Goal: Obtain resource: Download file/media

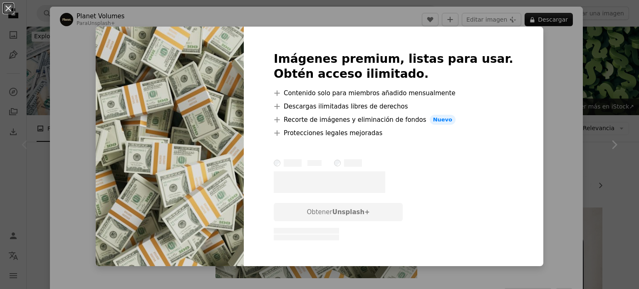
scroll to position [193, 0]
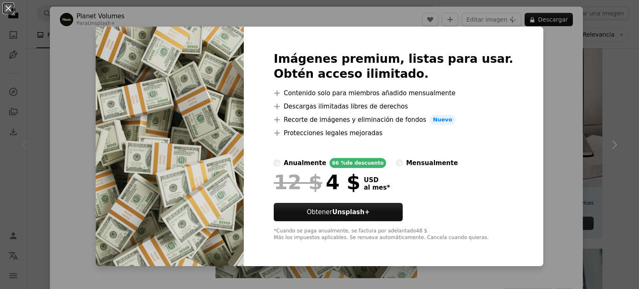
click at [526, 103] on div "An X shape Imágenes premium, listas para usar. Obtén acceso ilimitado. A plus s…" at bounding box center [319, 144] width 639 height 289
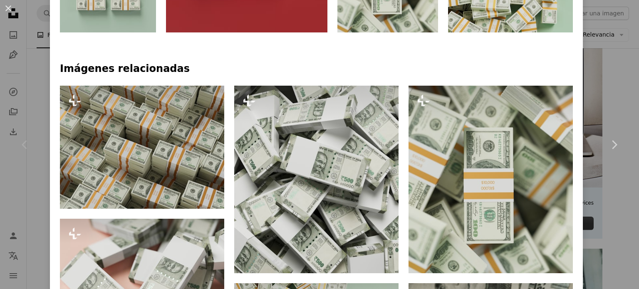
scroll to position [511, 0]
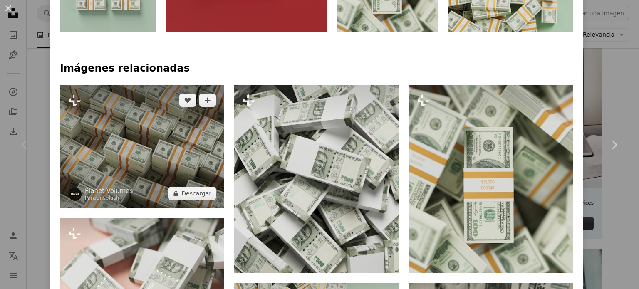
click at [128, 132] on img at bounding box center [142, 146] width 164 height 123
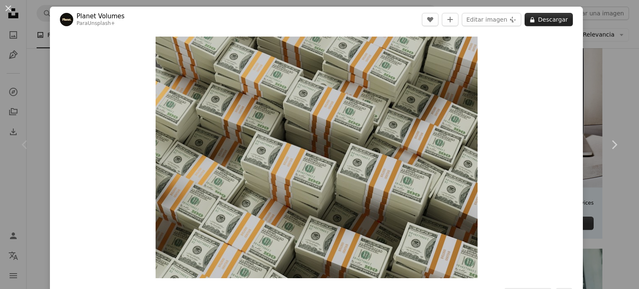
click at [530, 16] on button "A lock Descargar" at bounding box center [549, 19] width 48 height 13
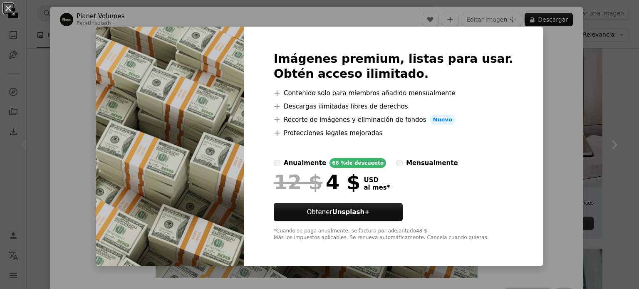
click at [544, 109] on div "An X shape Imágenes premium, listas para usar. Obtén acceso ilimitado. A plus s…" at bounding box center [319, 144] width 639 height 289
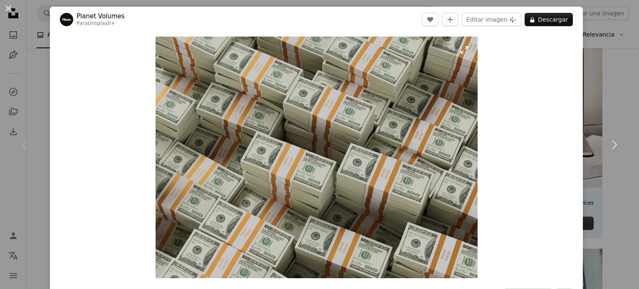
click at [341, 172] on img "Ampliar en esta imagen" at bounding box center [317, 158] width 322 height 242
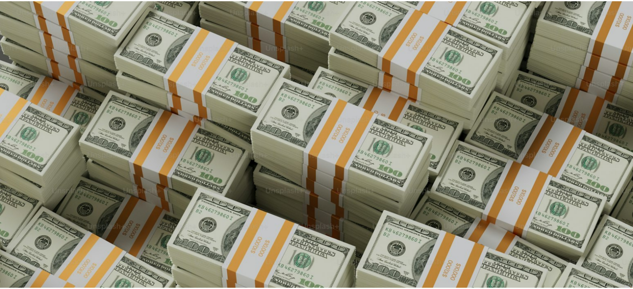
scroll to position [91, 0]
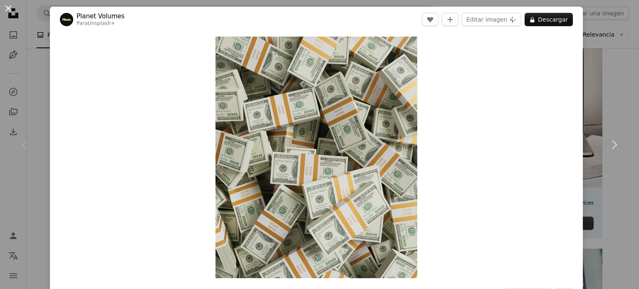
click at [7, 9] on button "An X shape" at bounding box center [8, 8] width 10 height 10
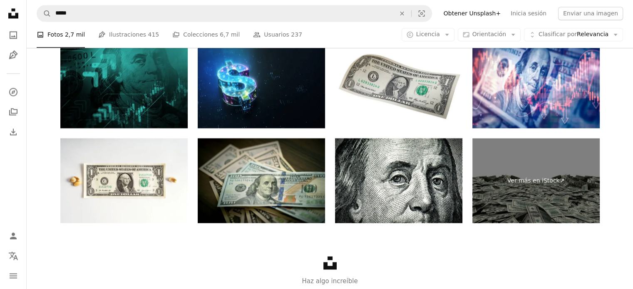
scroll to position [1521, 0]
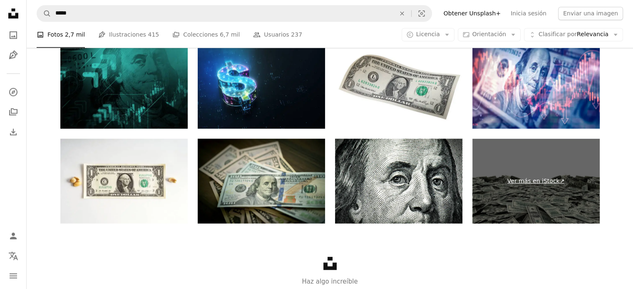
click at [509, 178] on link "Ver más en iStock ↗" at bounding box center [535, 181] width 127 height 85
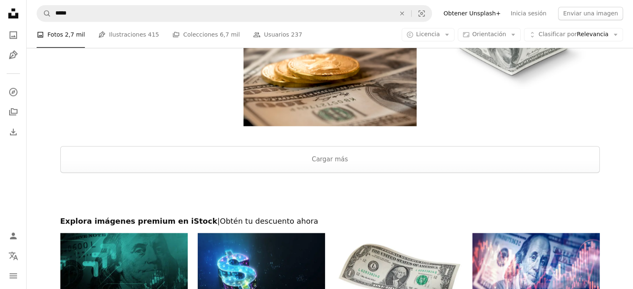
scroll to position [1332, 0]
click at [133, 36] on link "Pen Tool Ilustraciones 415" at bounding box center [128, 35] width 61 height 27
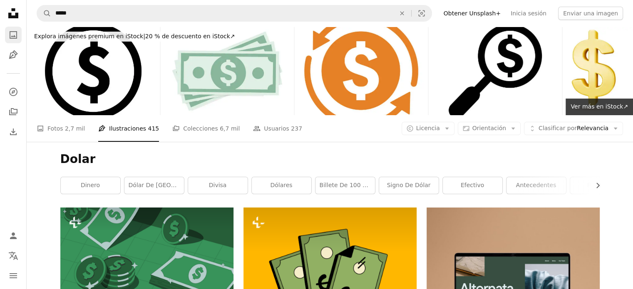
click at [15, 39] on icon "A photo" at bounding box center [13, 35] width 10 height 10
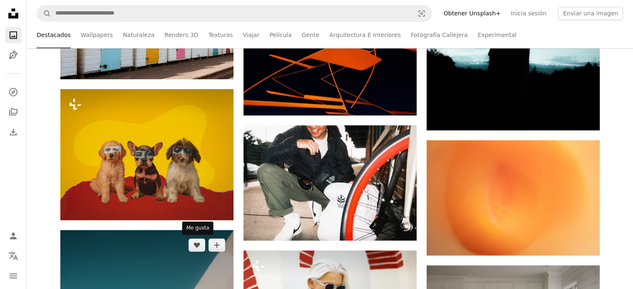
scroll to position [1470, 0]
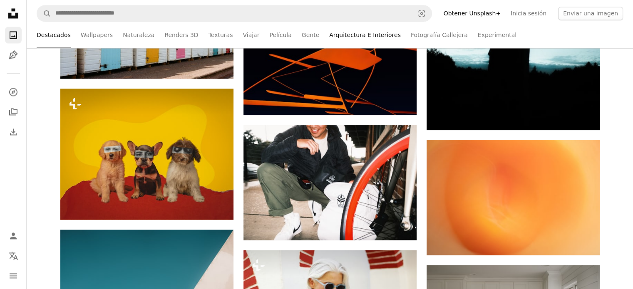
click at [340, 32] on link "Arquitectura E Interiores" at bounding box center [365, 35] width 72 height 27
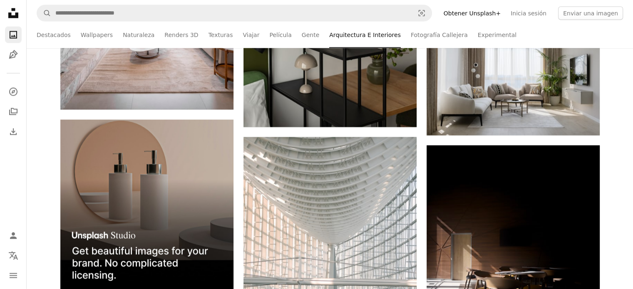
scroll to position [1775, 0]
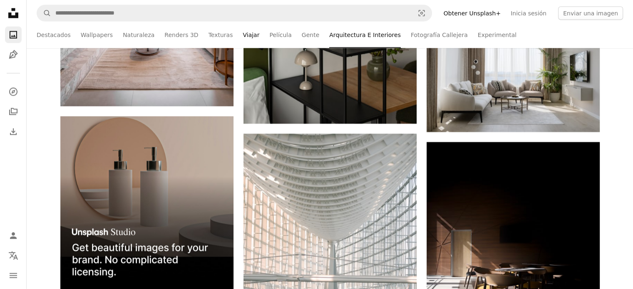
click at [243, 36] on link "Viajar" at bounding box center [251, 35] width 17 height 27
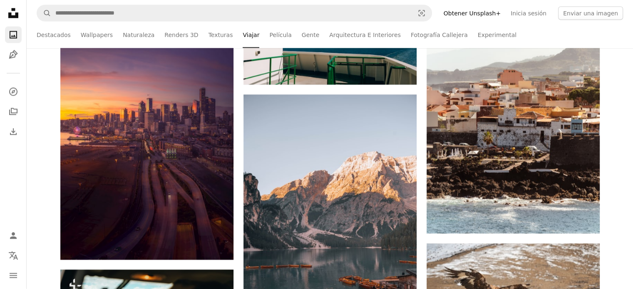
scroll to position [1598, 0]
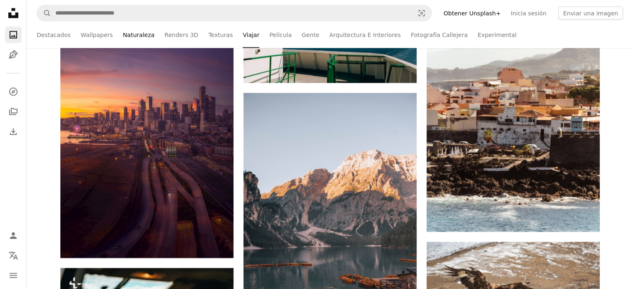
click at [133, 36] on link "Naturaleza" at bounding box center [139, 35] width 32 height 27
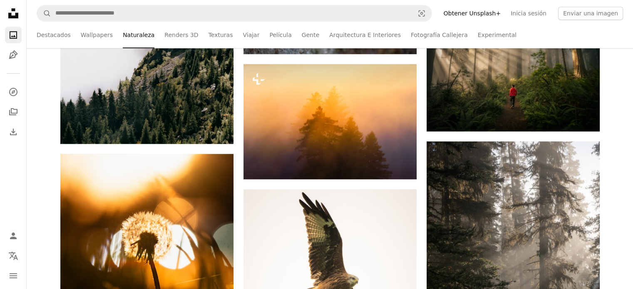
scroll to position [573, 0]
